Goal: Navigation & Orientation: Find specific page/section

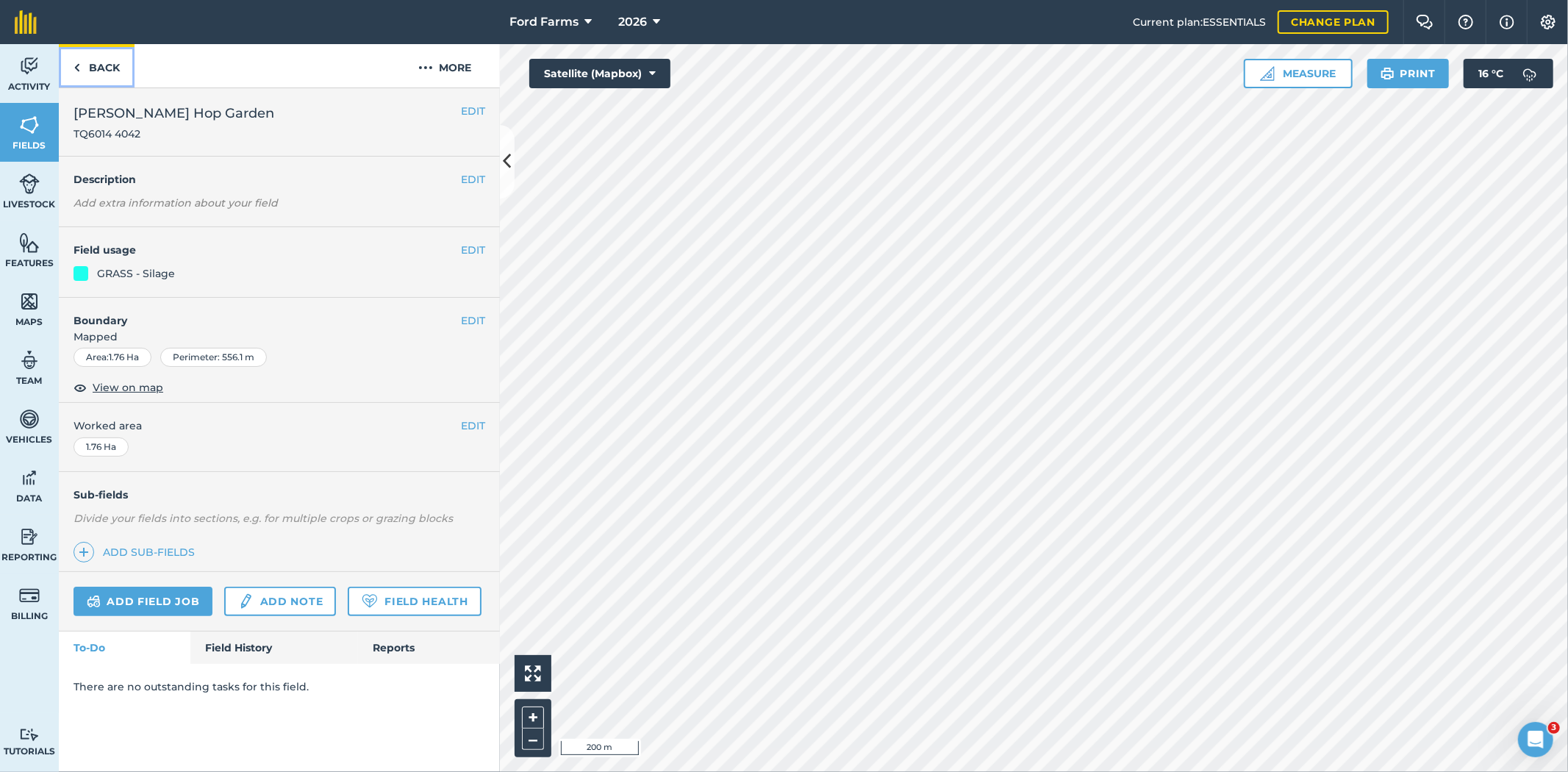
click at [101, 61] on link "Back" at bounding box center [96, 66] width 76 height 44
click at [67, 56] on link "Back" at bounding box center [96, 66] width 76 height 44
